Goal: Task Accomplishment & Management: Use online tool/utility

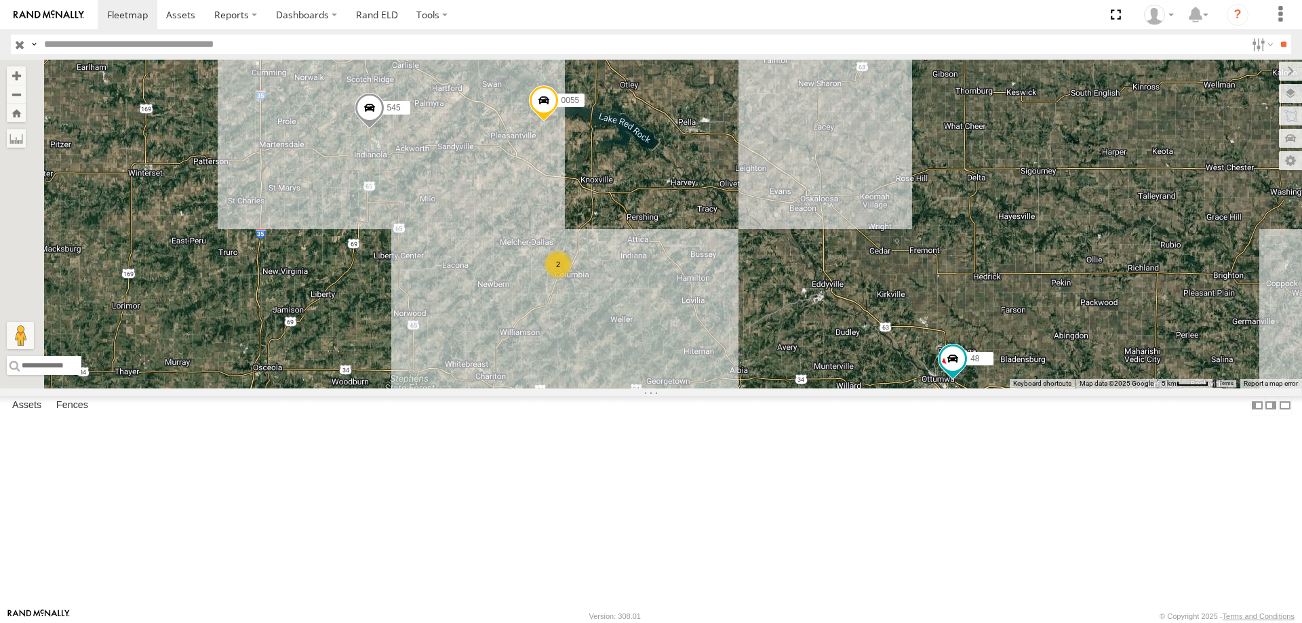
drag, startPoint x: 962, startPoint y: 262, endPoint x: 977, endPoint y: 263, distance: 14.3
click at [977, 263] on div "48 545 0055 46 2 2" at bounding box center [651, 224] width 1302 height 329
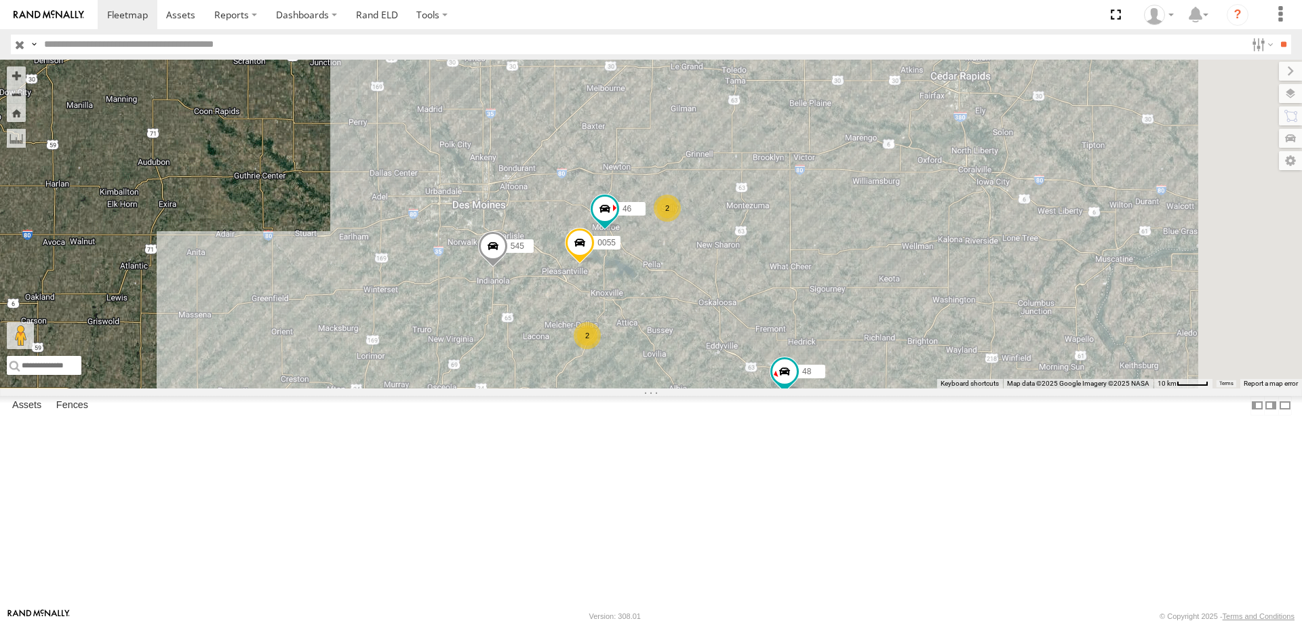
drag, startPoint x: 926, startPoint y: 264, endPoint x: 874, endPoint y: 358, distance: 107.8
click at [874, 358] on div "48 545 0055 46 2 2" at bounding box center [651, 224] width 1302 height 329
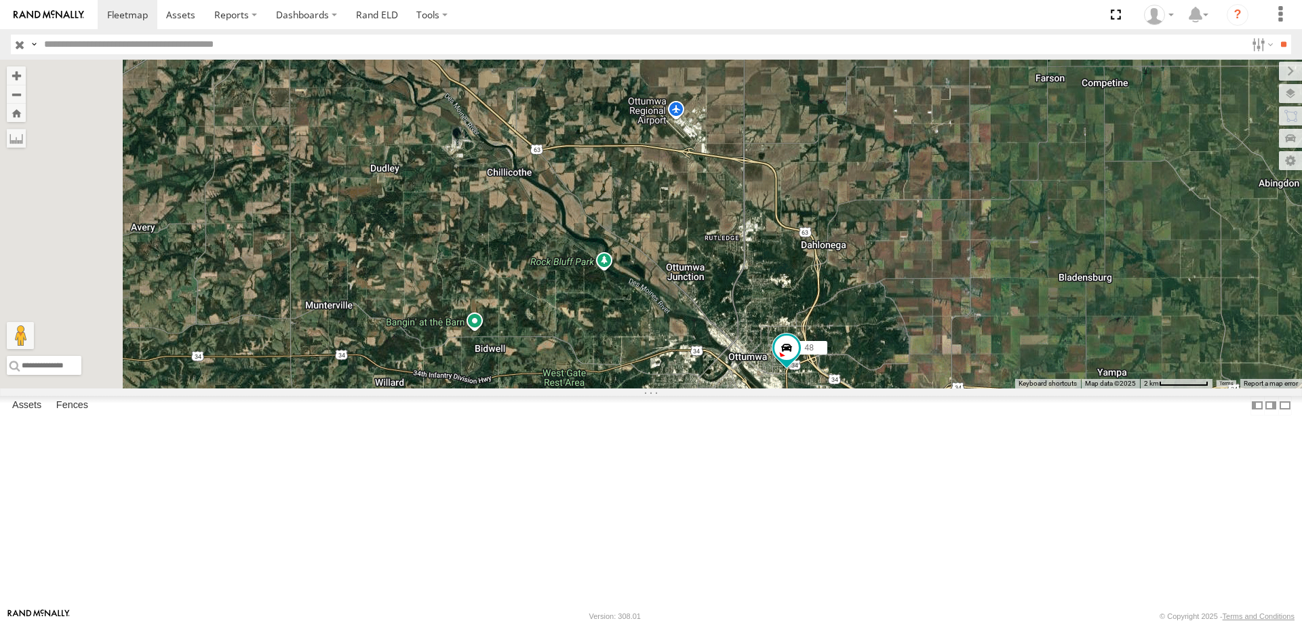
drag, startPoint x: 811, startPoint y: 205, endPoint x: 859, endPoint y: 313, distance: 117.8
click at [859, 313] on div "48 545 0055 46" at bounding box center [651, 224] width 1302 height 329
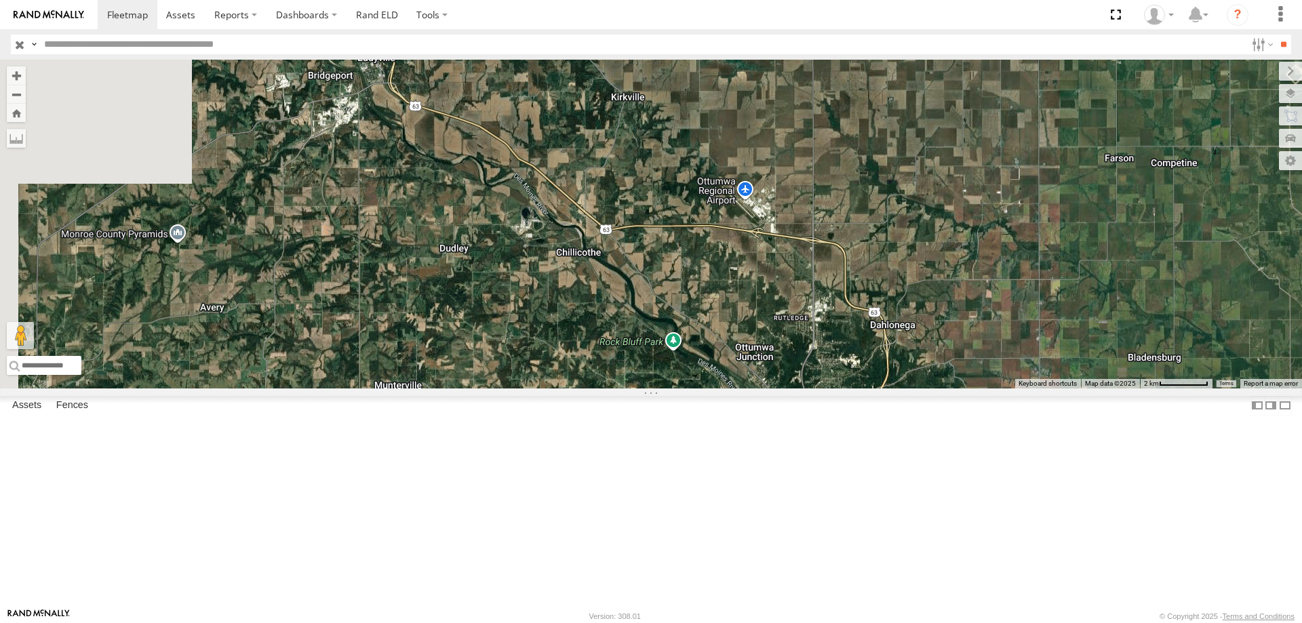
drag, startPoint x: 905, startPoint y: 363, endPoint x: 945, endPoint y: 335, distance: 48.7
click at [930, 389] on div "48 545 0055 46" at bounding box center [651, 224] width 1302 height 329
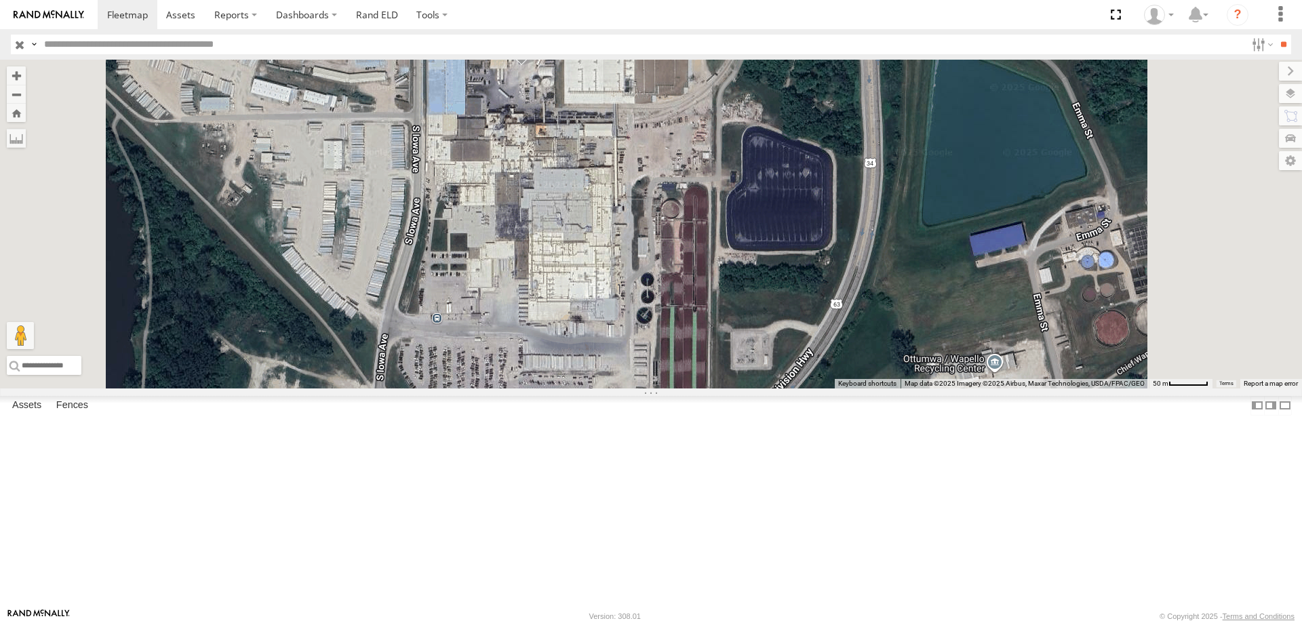
drag, startPoint x: 743, startPoint y: 351, endPoint x: 747, endPoint y: 315, distance: 36.8
click at [747, 315] on div "48" at bounding box center [651, 224] width 1302 height 329
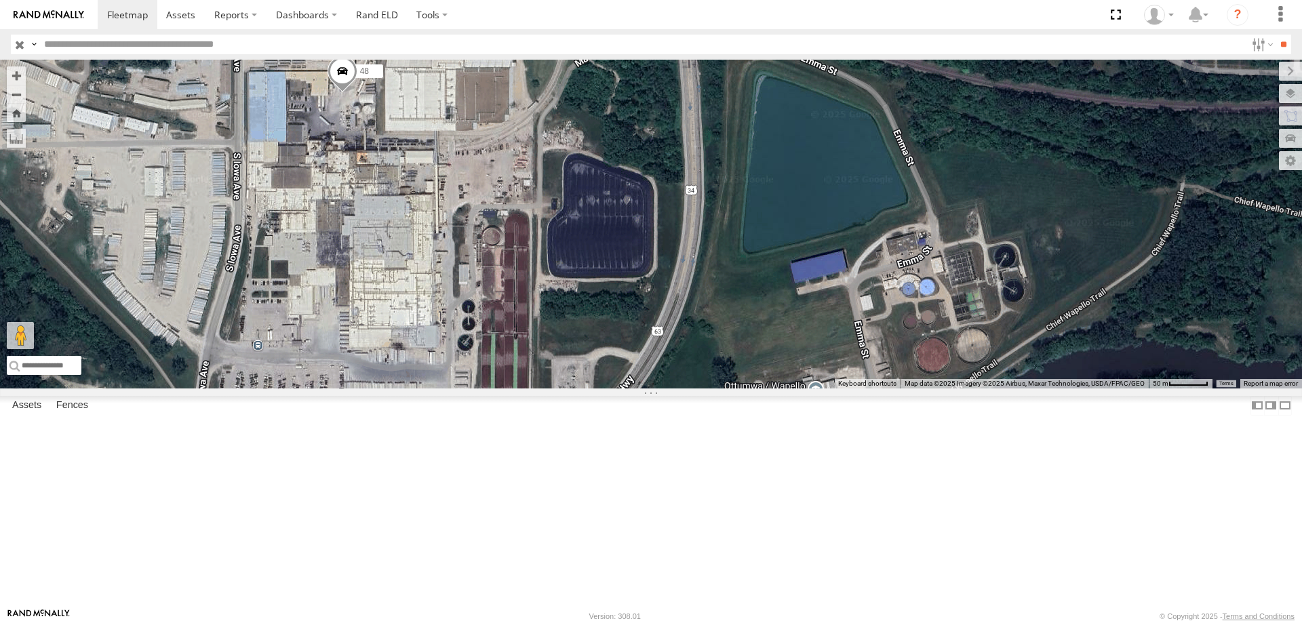
drag, startPoint x: 1210, startPoint y: 486, endPoint x: 1019, endPoint y: 514, distance: 193.4
click at [1019, 389] on div "48" at bounding box center [651, 224] width 1302 height 329
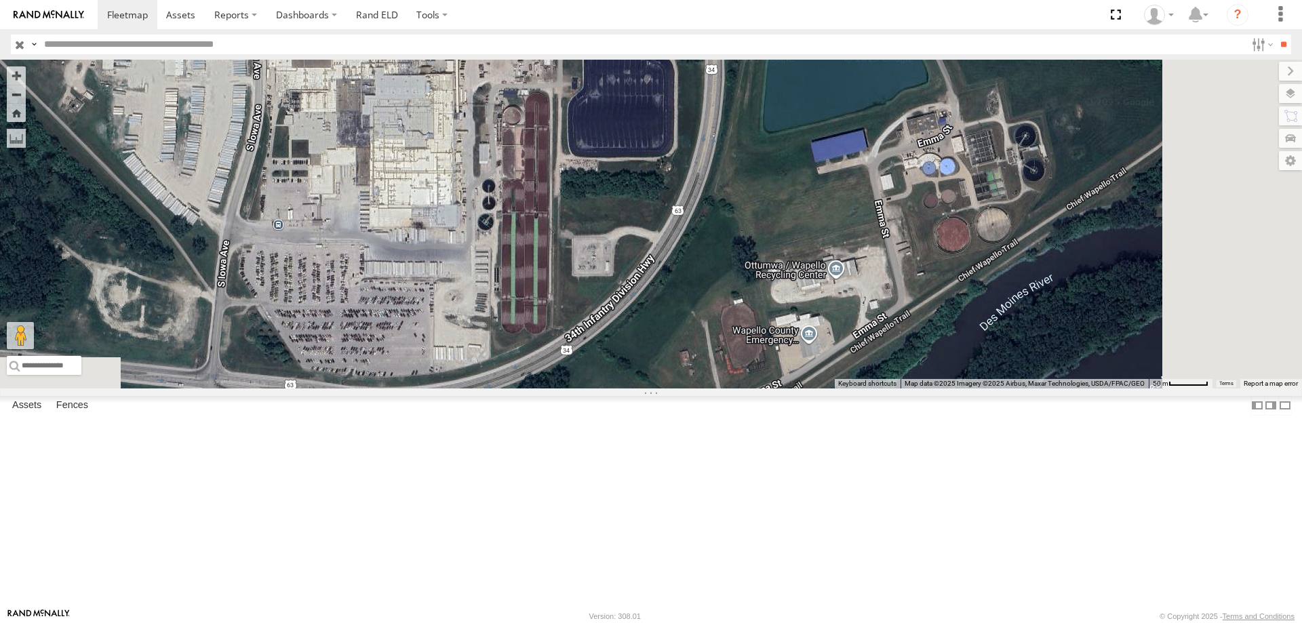
drag, startPoint x: 798, startPoint y: 481, endPoint x: 734, endPoint y: 260, distance: 229.9
click at [734, 260] on div "48" at bounding box center [651, 224] width 1302 height 329
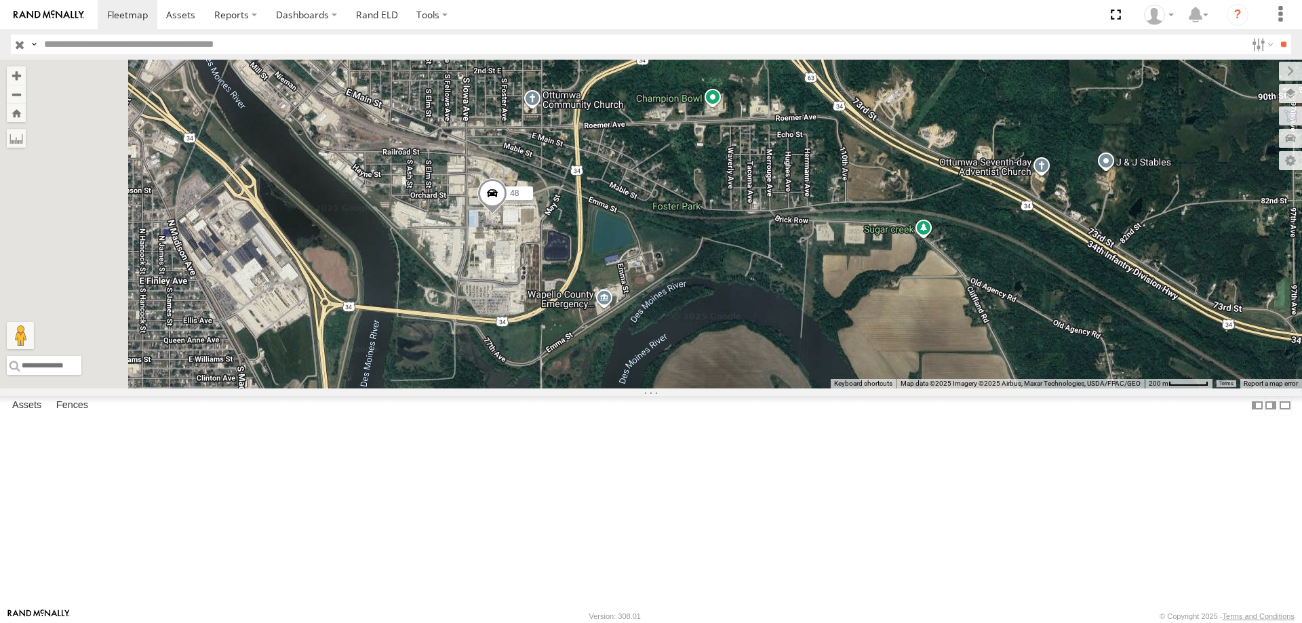
drag, startPoint x: 648, startPoint y: 208, endPoint x: 721, endPoint y: 389, distance: 194.7
click at [721, 389] on div "48" at bounding box center [651, 224] width 1302 height 329
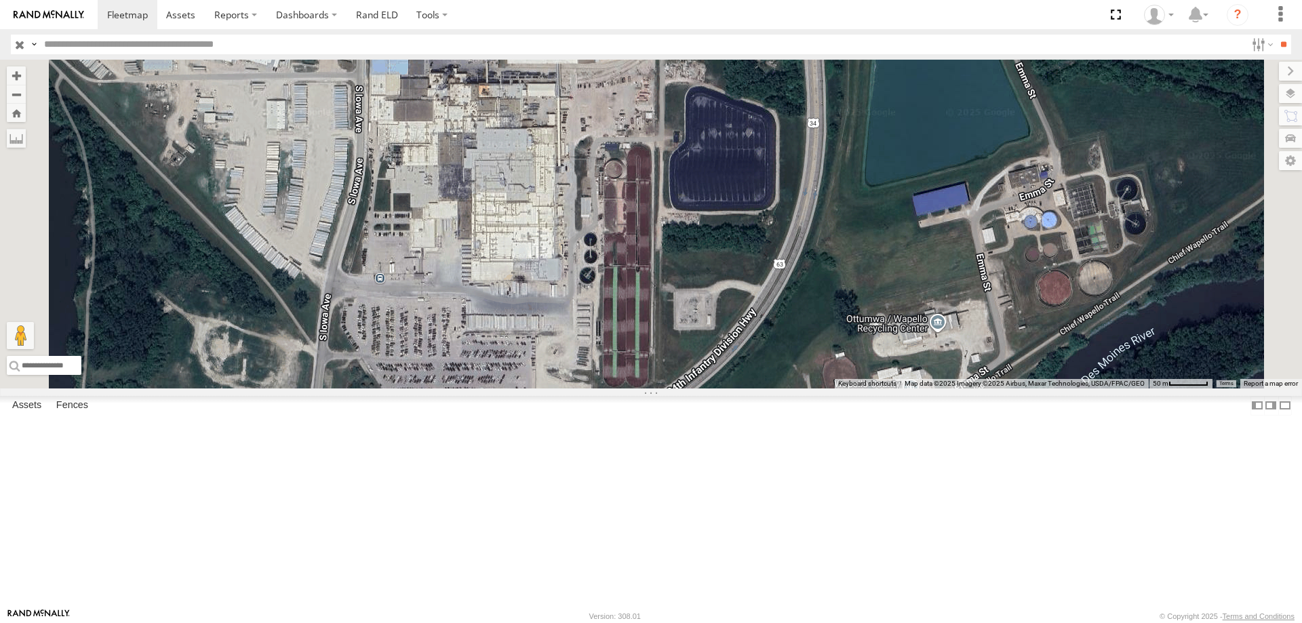
drag, startPoint x: 856, startPoint y: 316, endPoint x: 849, endPoint y: 249, distance: 67.5
click at [849, 249] on div "48" at bounding box center [651, 224] width 1302 height 329
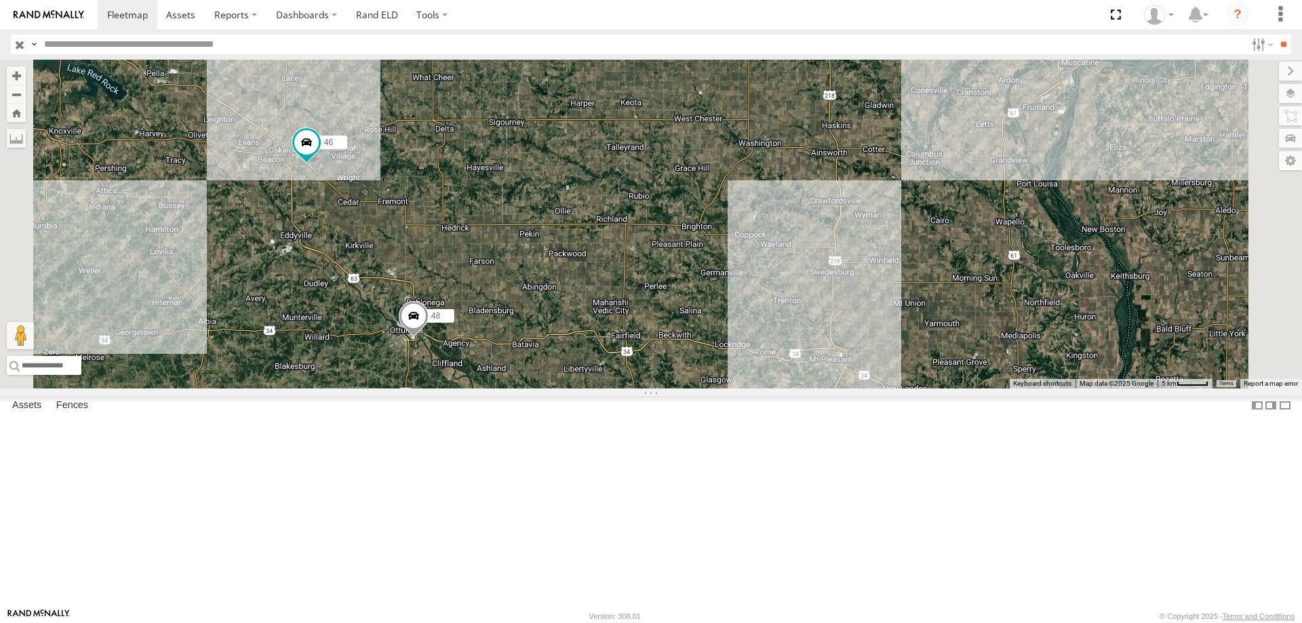
drag, startPoint x: 781, startPoint y: 271, endPoint x: 762, endPoint y: 349, distance: 80.9
click at [762, 349] on div "48 46" at bounding box center [651, 224] width 1302 height 329
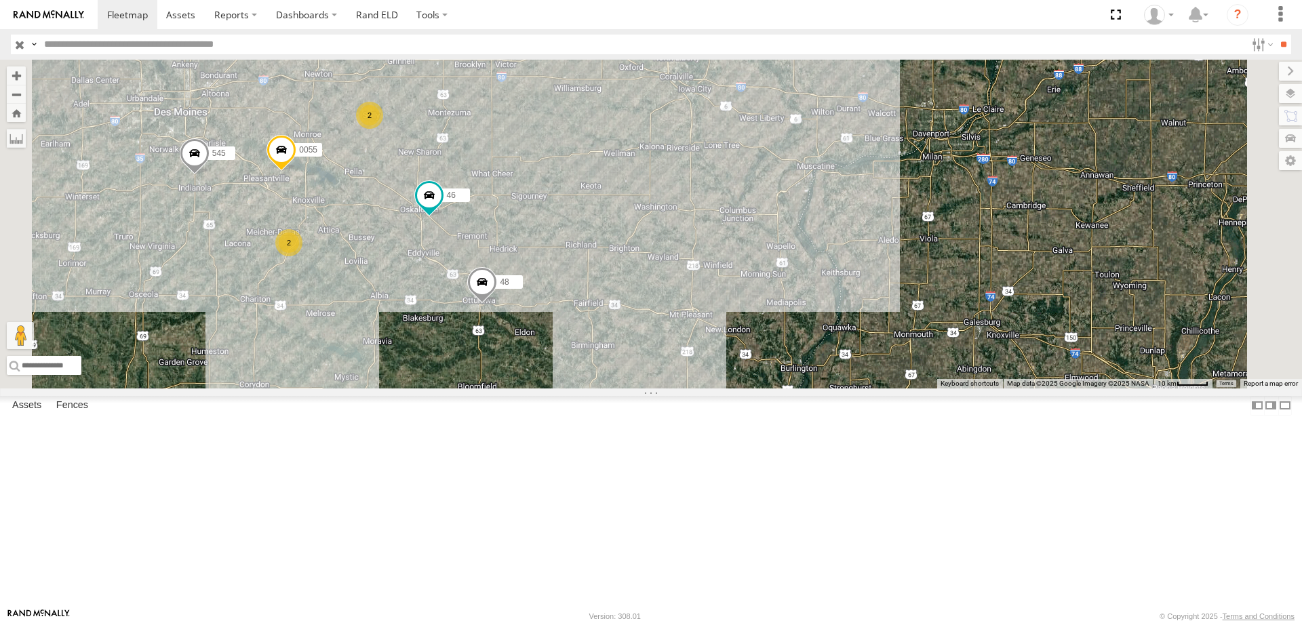
drag, startPoint x: 717, startPoint y: 303, endPoint x: 859, endPoint y: 318, distance: 142.5
click at [859, 318] on div "545 0055 48 46 2 2" at bounding box center [651, 224] width 1302 height 329
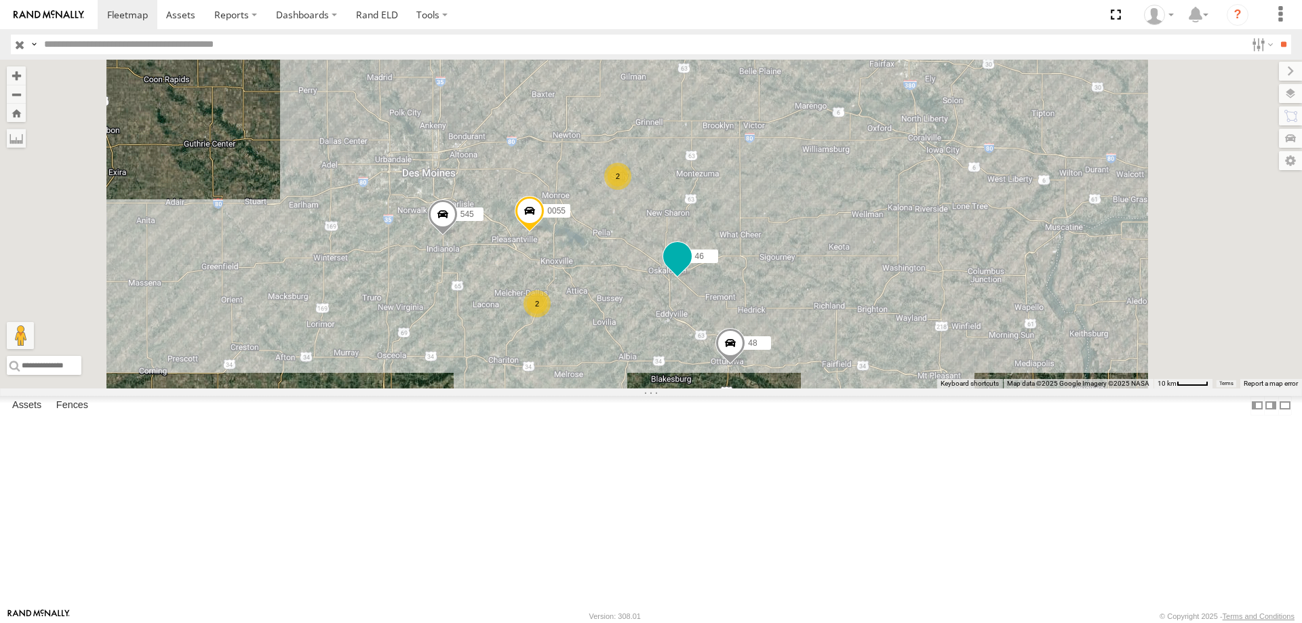
click at [692, 278] on span at bounding box center [678, 259] width 30 height 37
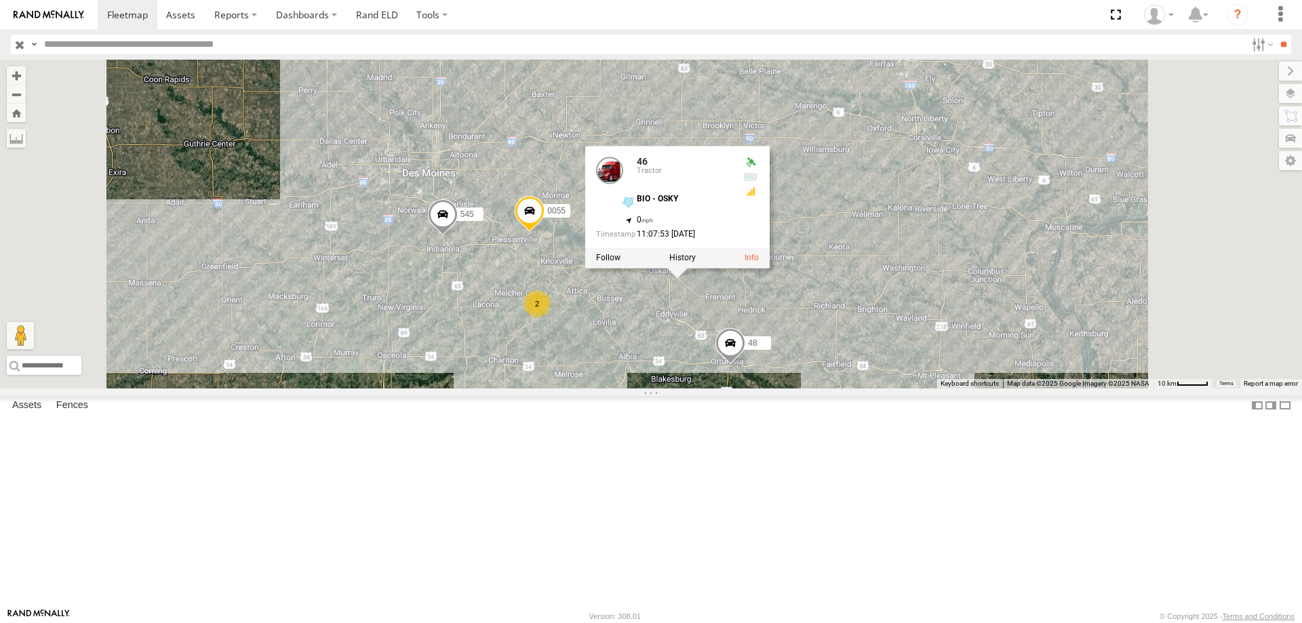
click at [770, 268] on div at bounding box center [677, 258] width 184 height 20
click at [696, 262] on label at bounding box center [682, 257] width 26 height 9
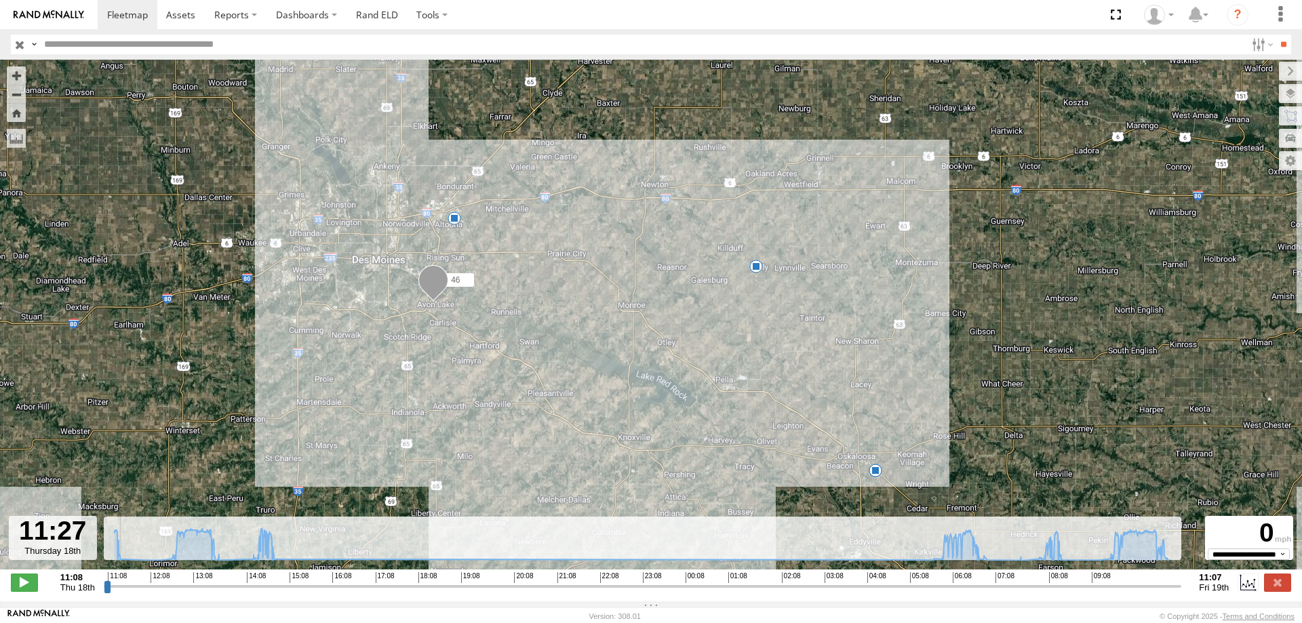
drag, startPoint x: 111, startPoint y: 595, endPoint x: 121, endPoint y: 424, distance: 171.3
type input "**********"
click at [121, 580] on input "range" at bounding box center [643, 586] width 1078 height 13
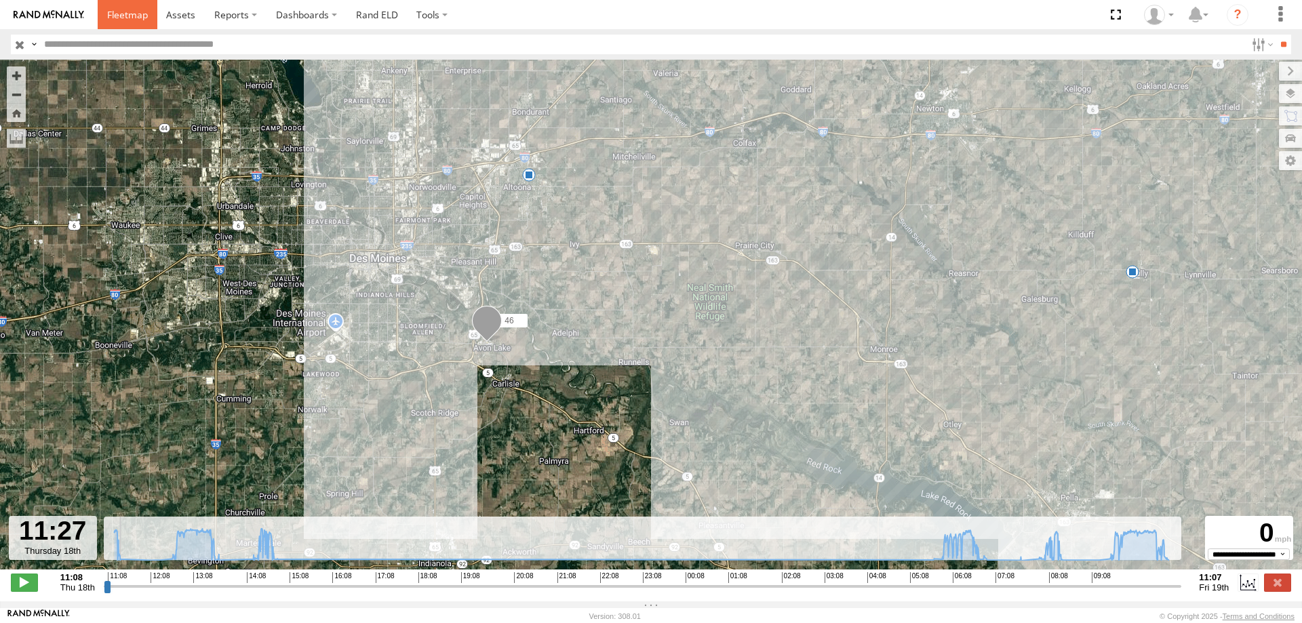
click at [120, 14] on span at bounding box center [127, 14] width 41 height 13
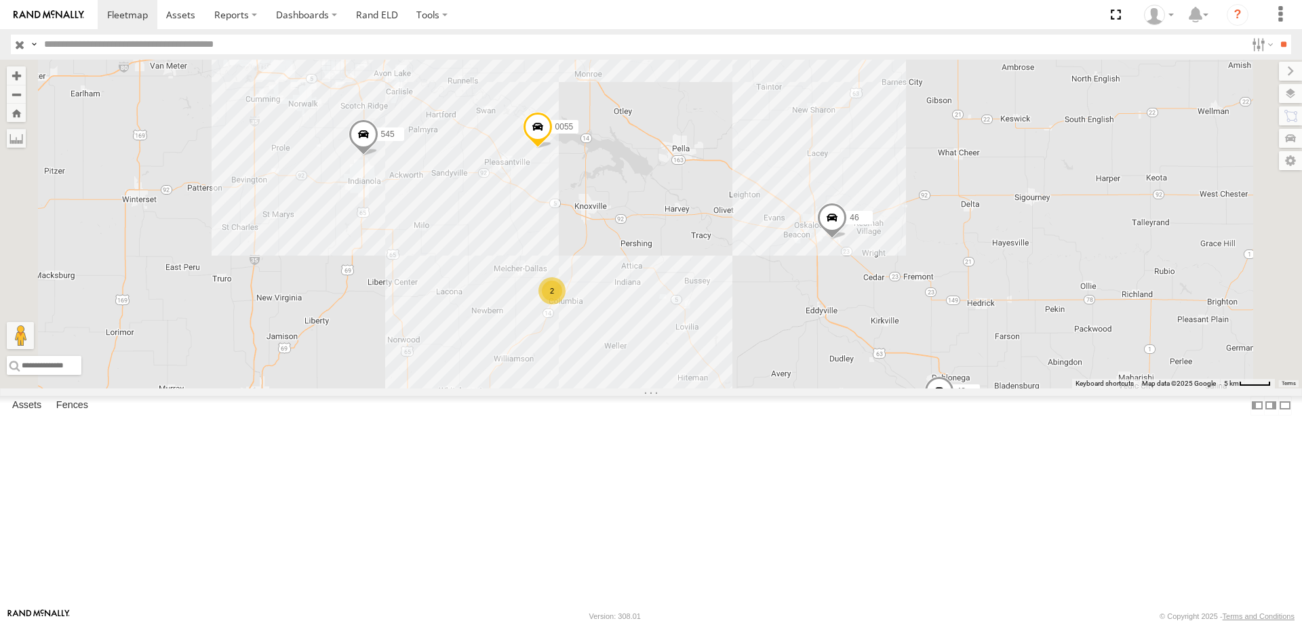
click at [954, 413] on span at bounding box center [939, 394] width 30 height 37
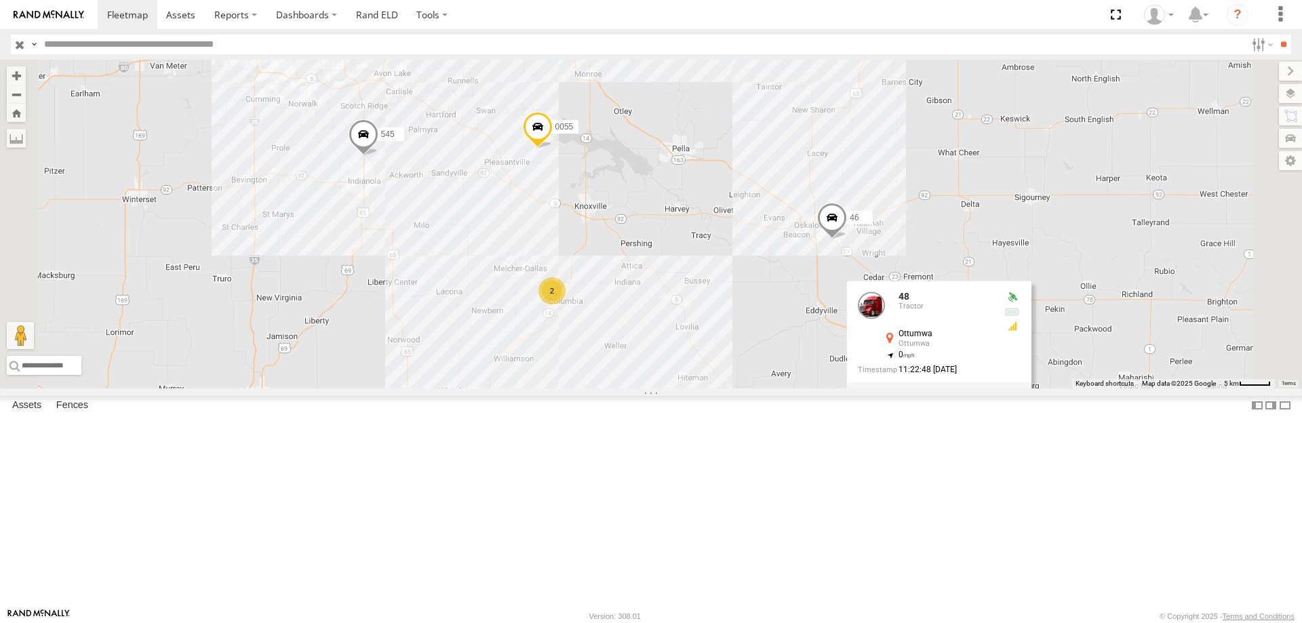
click at [958, 397] on label at bounding box center [944, 392] width 26 height 9
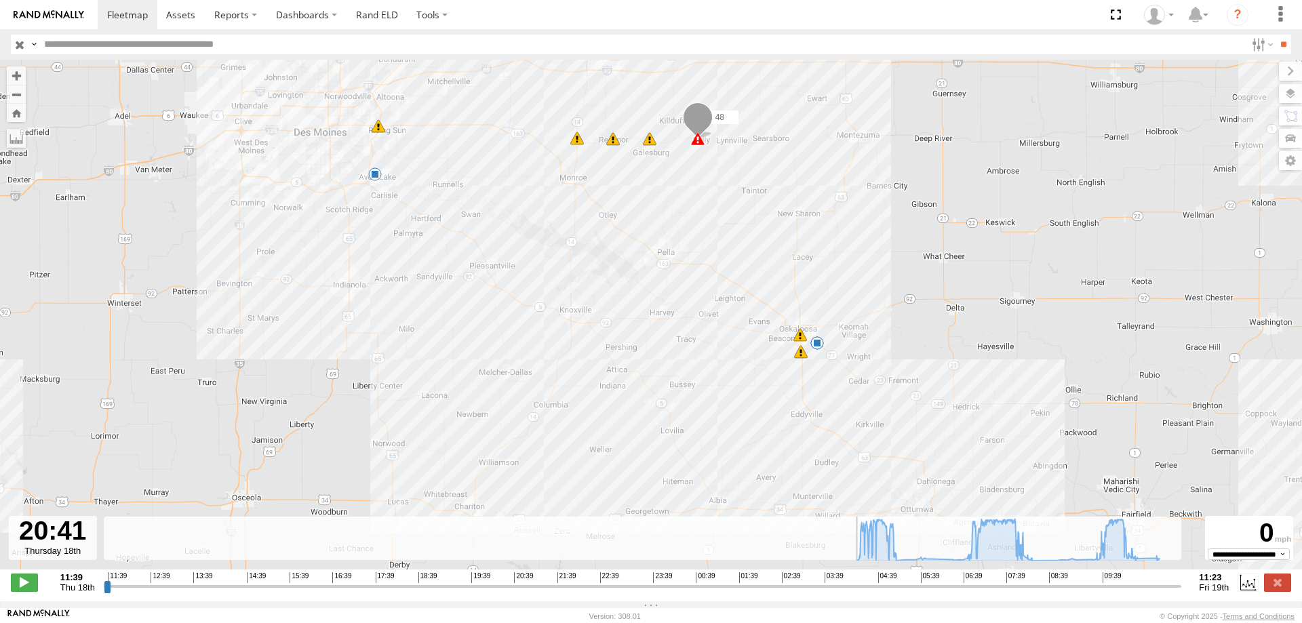
drag, startPoint x: 109, startPoint y: 593, endPoint x: 514, endPoint y: 319, distance: 489.4
type input "**********"
click at [514, 580] on input "range" at bounding box center [643, 586] width 1078 height 13
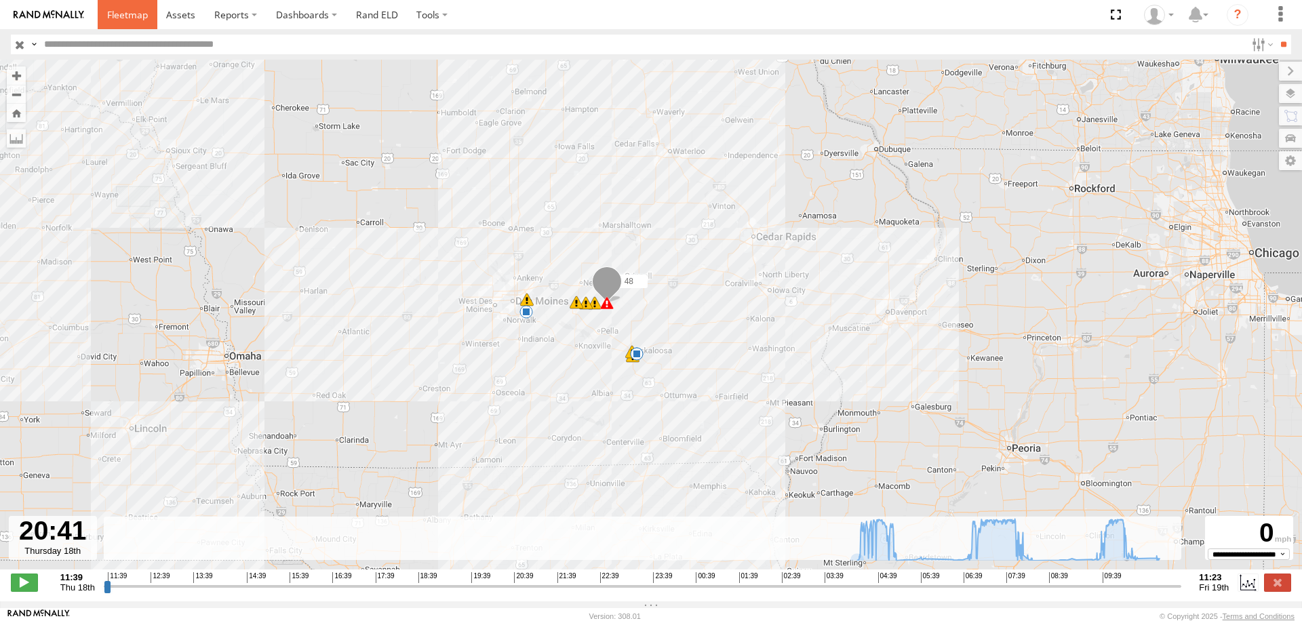
click at [120, 16] on span at bounding box center [127, 14] width 41 height 13
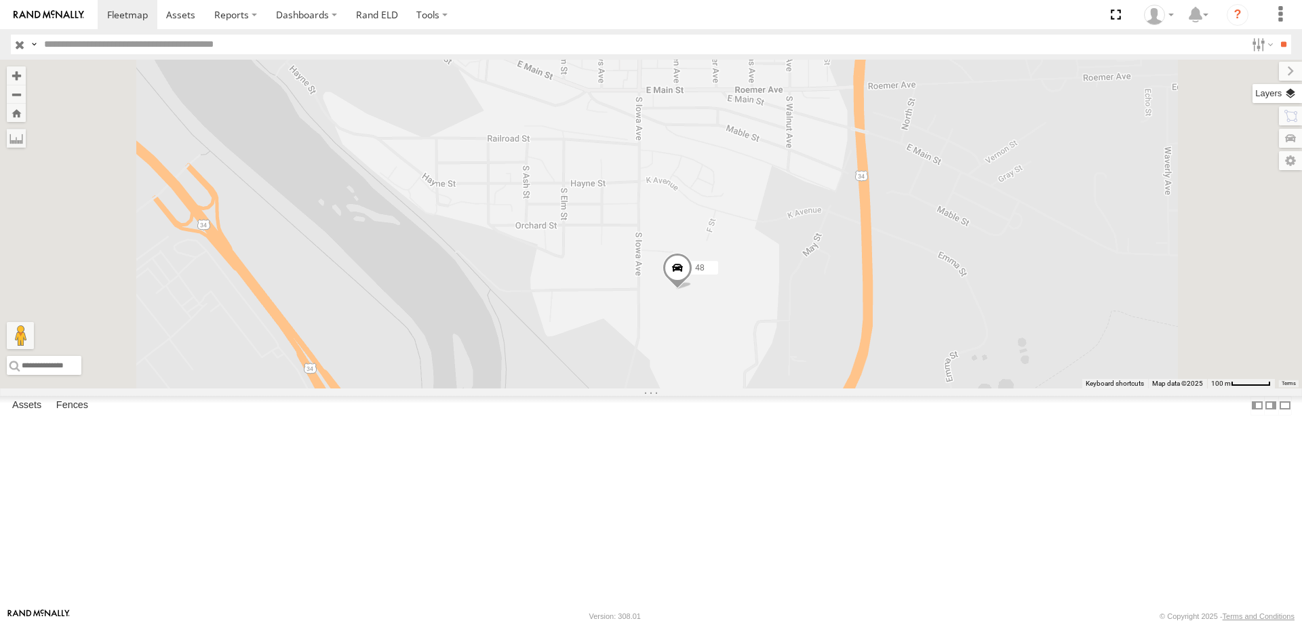
click at [1293, 94] on label at bounding box center [1278, 93] width 50 height 19
click at [0, 0] on span "Basemaps" at bounding box center [0, 0] width 0 height 0
click at [0, 0] on span "Satellite + Roadmap" at bounding box center [0, 0] width 0 height 0
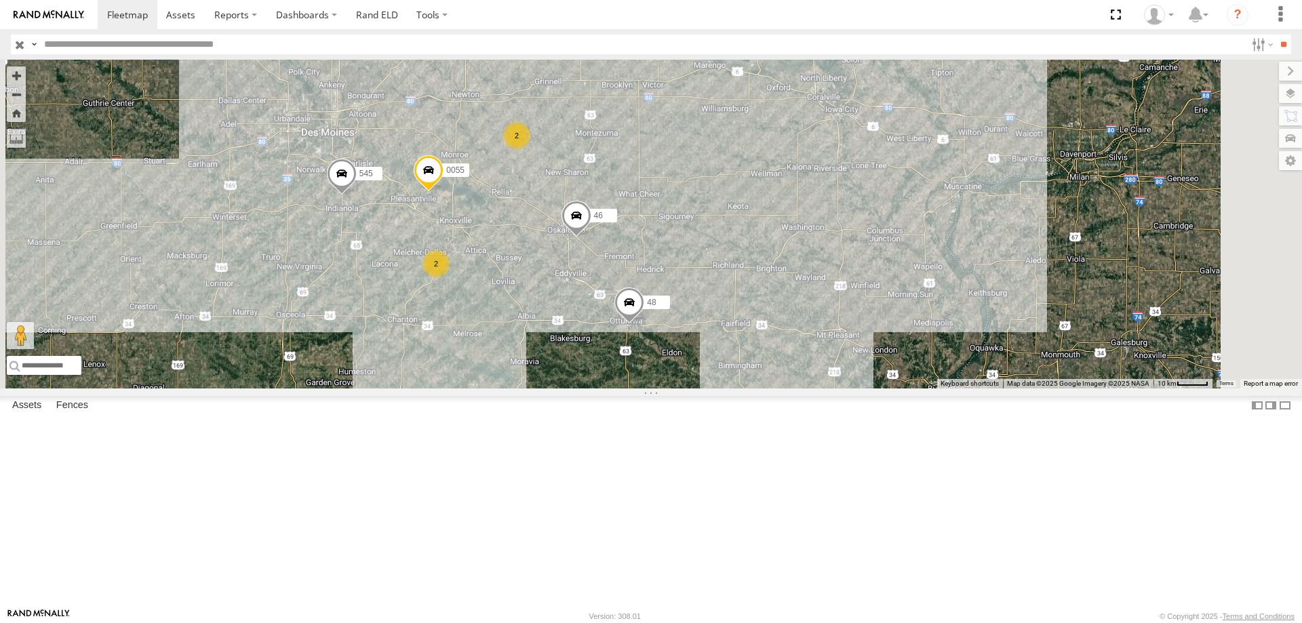
drag, startPoint x: 768, startPoint y: 260, endPoint x: 692, endPoint y: 417, distance: 174.7
click at [692, 389] on div "545 48 46 0055 2 2" at bounding box center [651, 224] width 1302 height 329
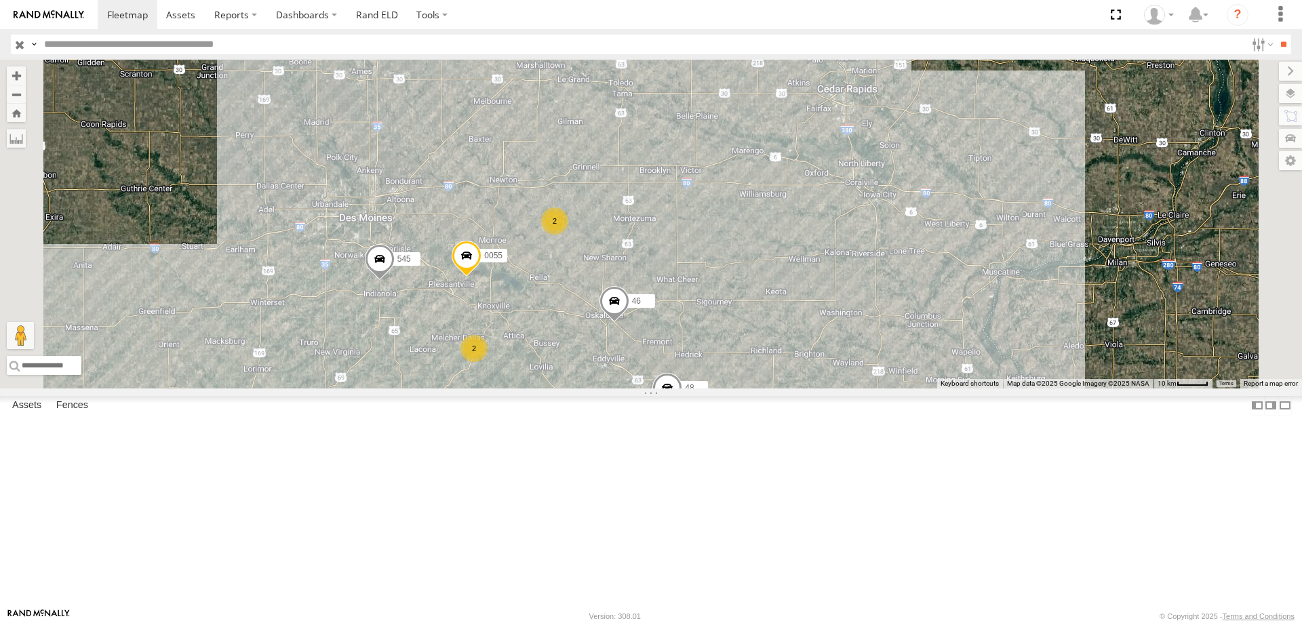
drag, startPoint x: 834, startPoint y: 362, endPoint x: 847, endPoint y: 286, distance: 77.7
click at [847, 286] on div "545 48 46 0055 2 2" at bounding box center [651, 224] width 1302 height 329
